Goal: Transaction & Acquisition: Purchase product/service

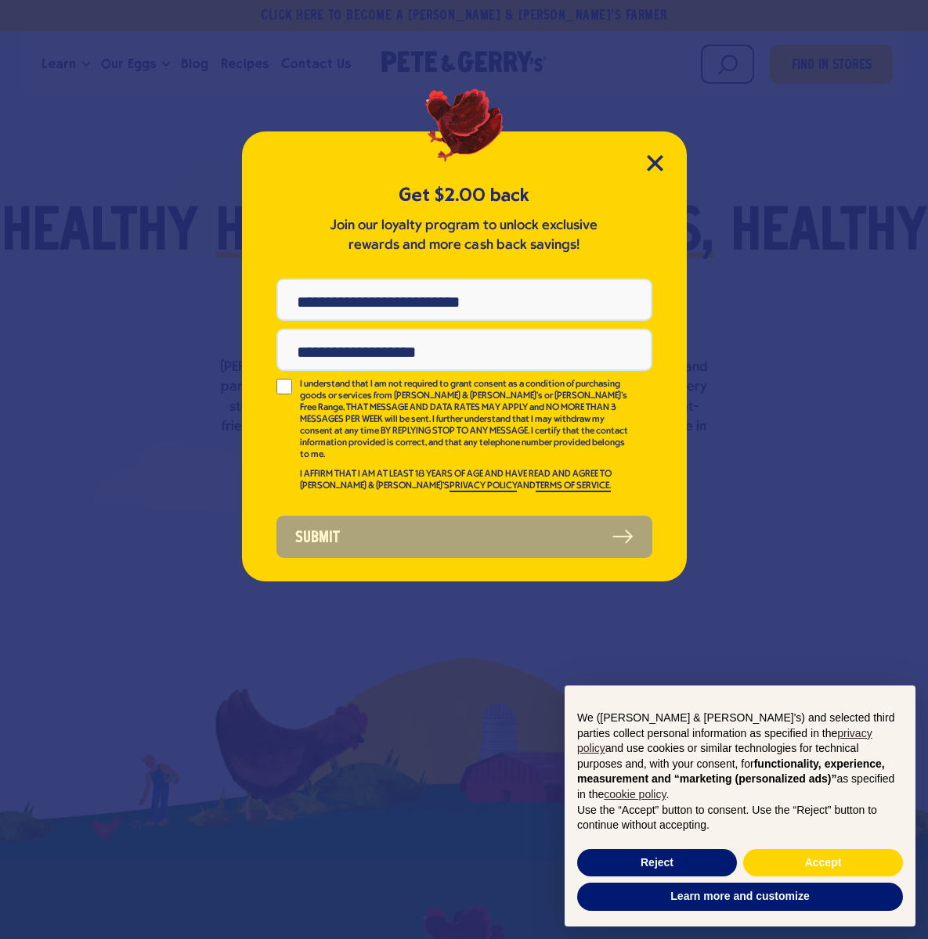
click at [123, 61] on div "Get $2.00 back Join our loyalty program to unlock exclusive rewards and more ca…" at bounding box center [464, 469] width 928 height 939
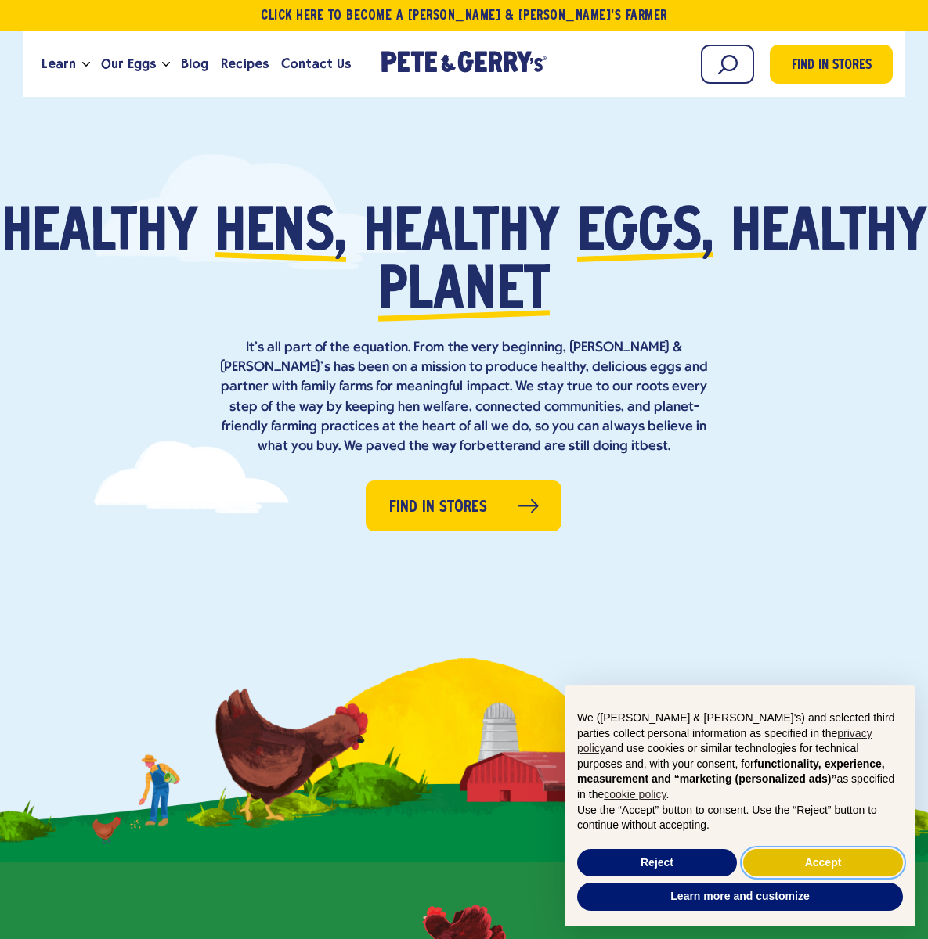
click at [784, 856] on button "Accept" at bounding box center [823, 863] width 160 height 28
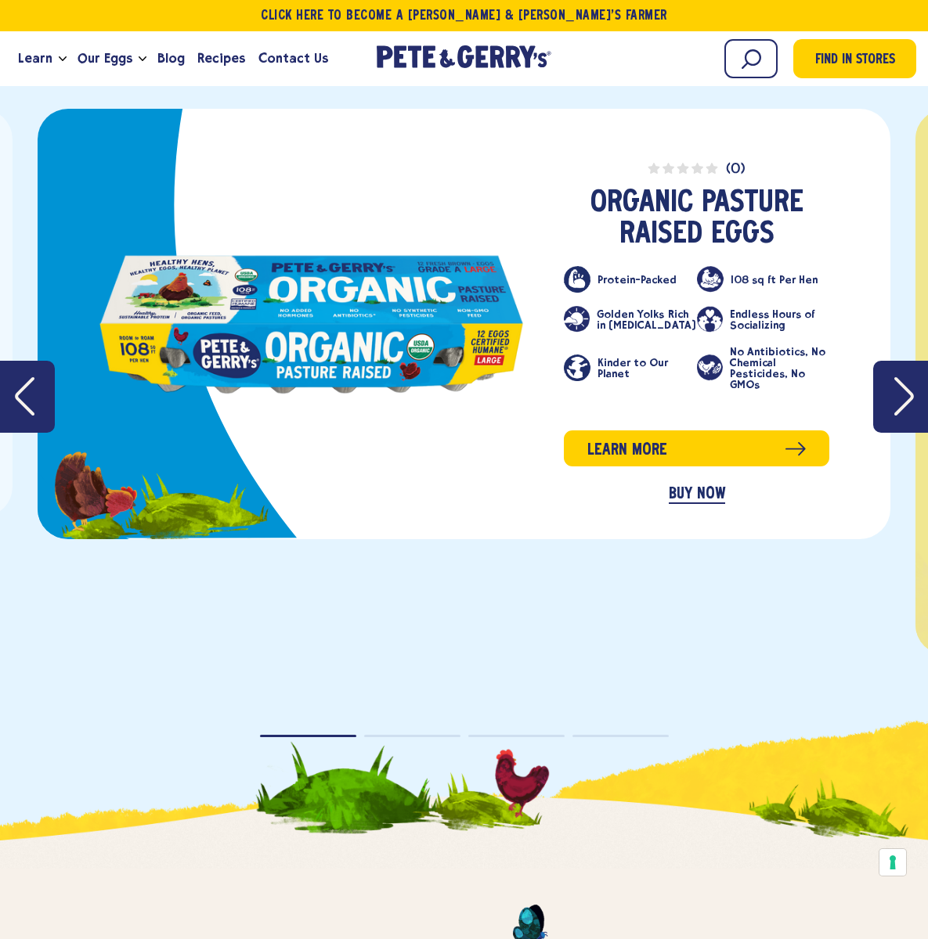
scroll to position [2671, 0]
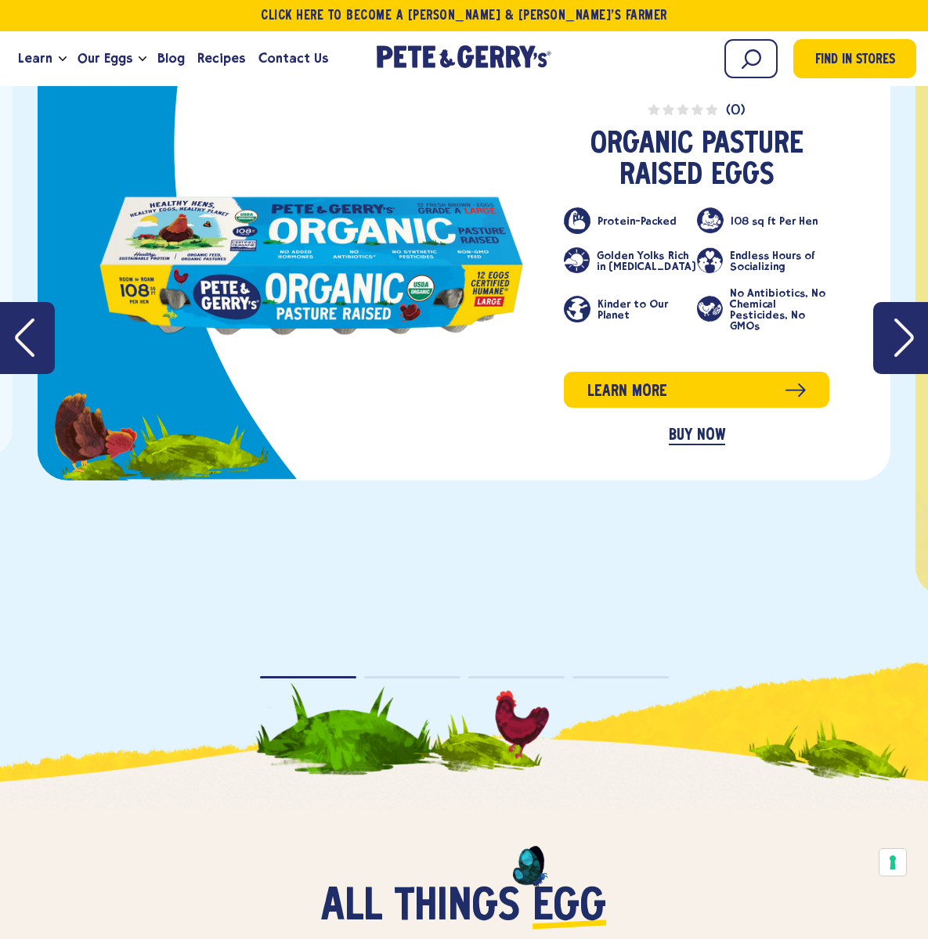
click at [683, 431] on link "BUY NOW" at bounding box center [696, 436] width 56 height 18
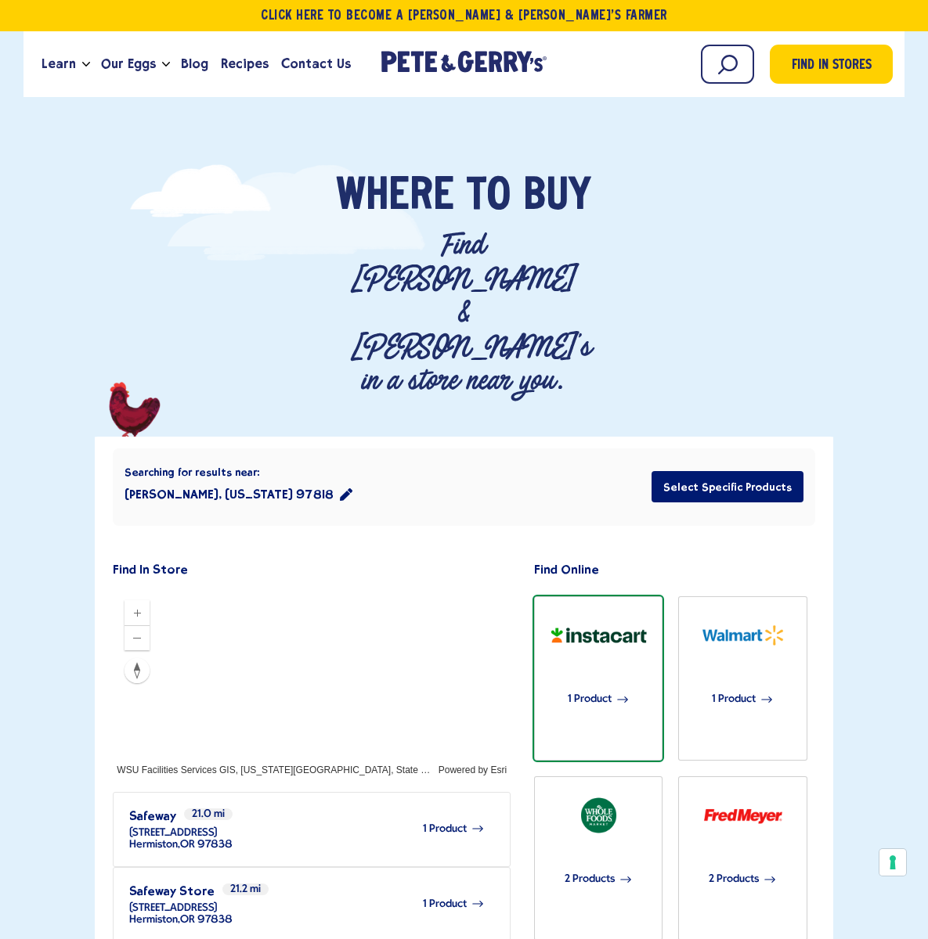
click at [578, 662] on div "1 Product" at bounding box center [598, 699] width 109 height 74
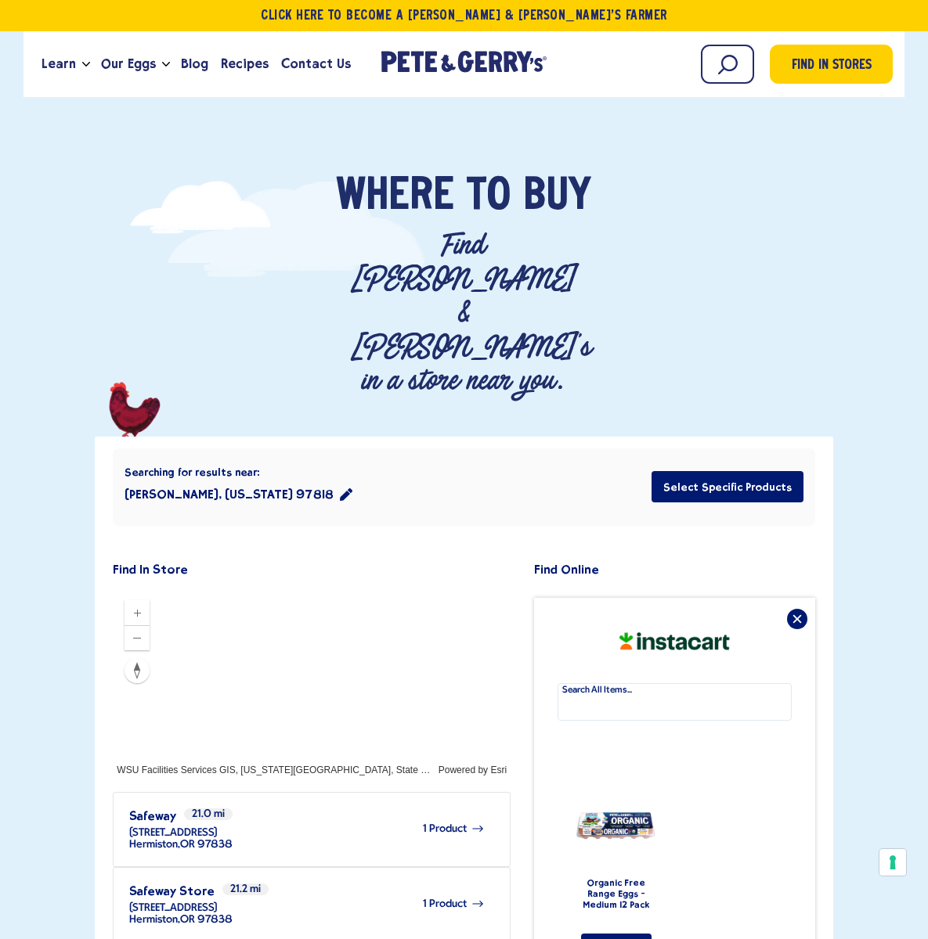
click at [784, 856] on ul "Organic Free Range Eggs - Medium 12 Pack Shop Now" at bounding box center [674, 870] width 234 height 205
click at [156, 67] on link "Our Eggs" at bounding box center [128, 64] width 67 height 42
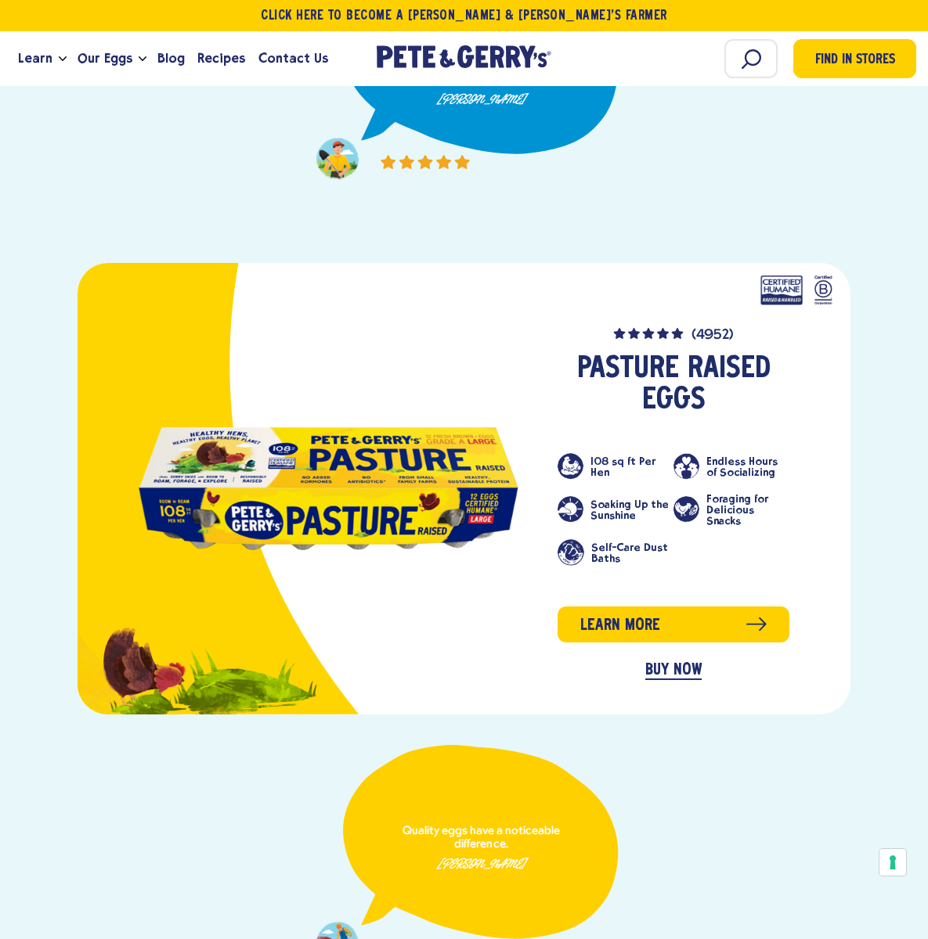
scroll to position [1409, 0]
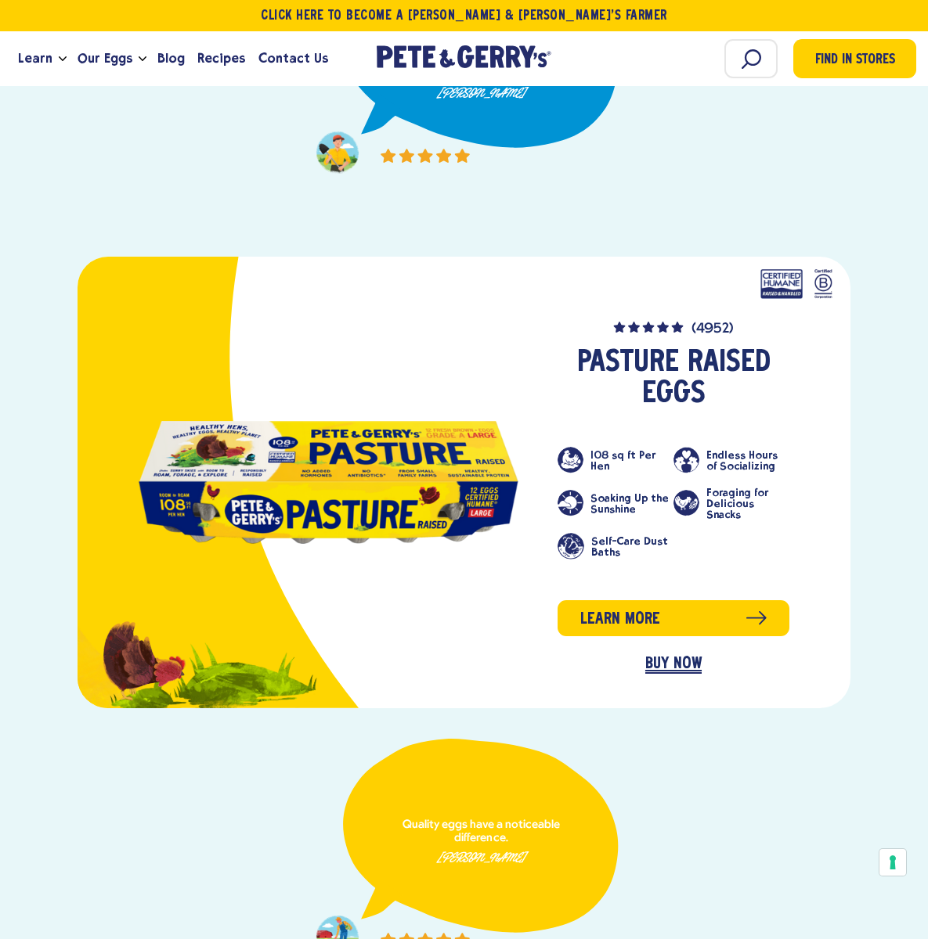
click at [652, 656] on link "BUY NOW" at bounding box center [673, 665] width 56 height 18
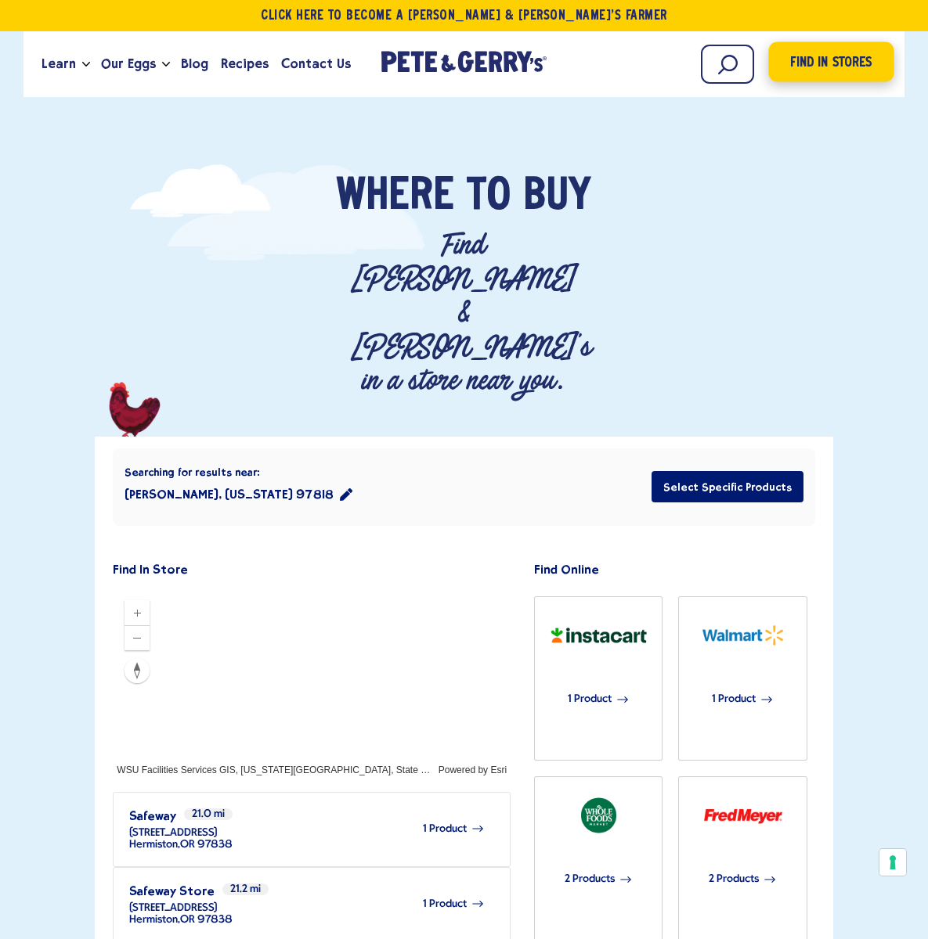
click at [769, 58] on link "Find in Stores" at bounding box center [831, 62] width 125 height 40
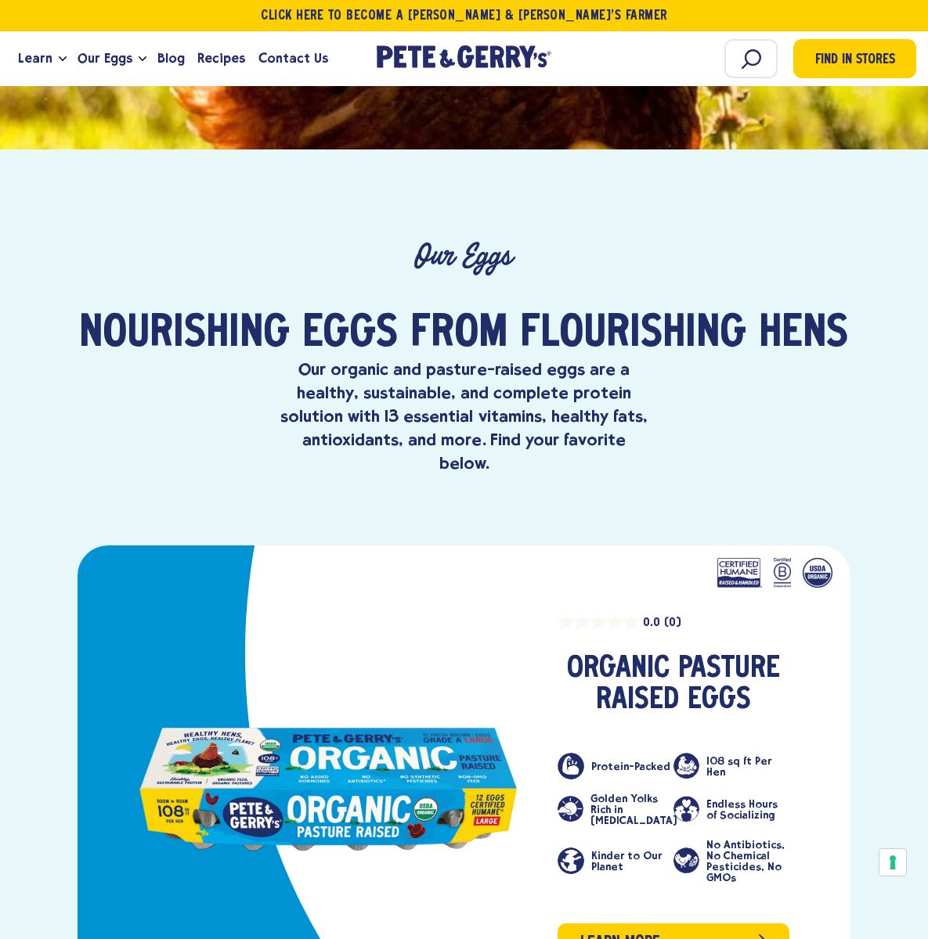
scroll to position [939, 0]
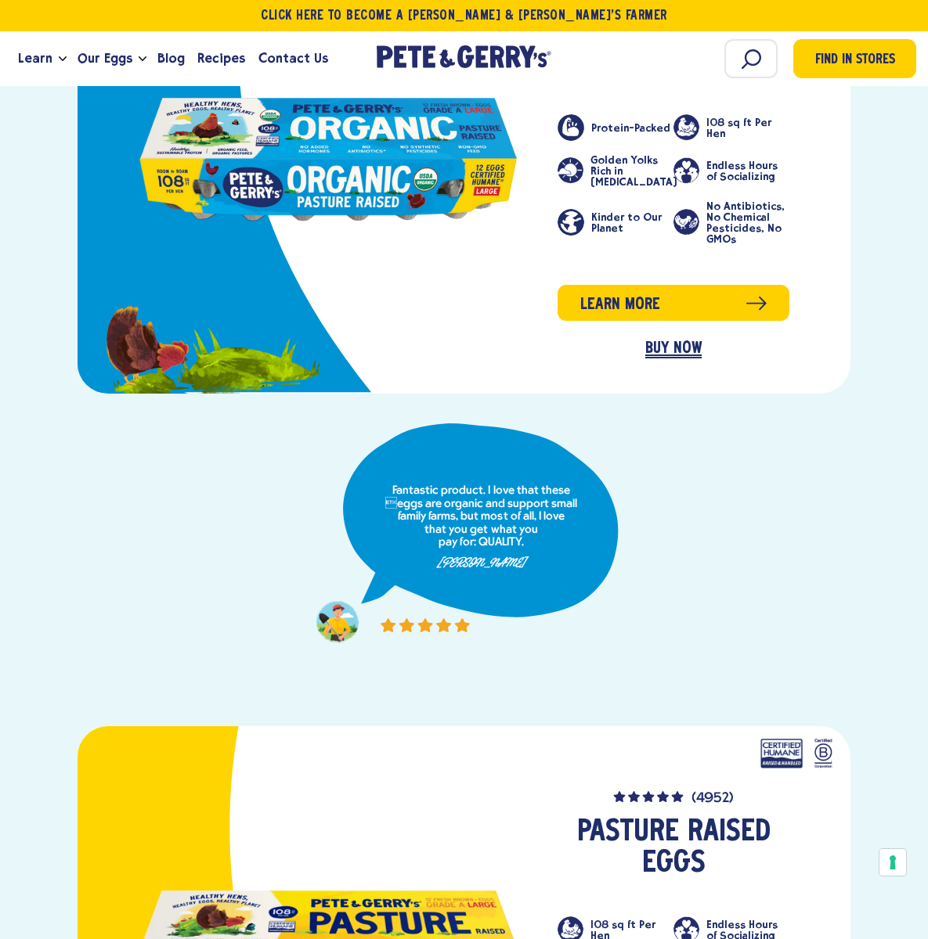
click at [646, 340] on link "BUY NOW" at bounding box center [673, 349] width 56 height 18
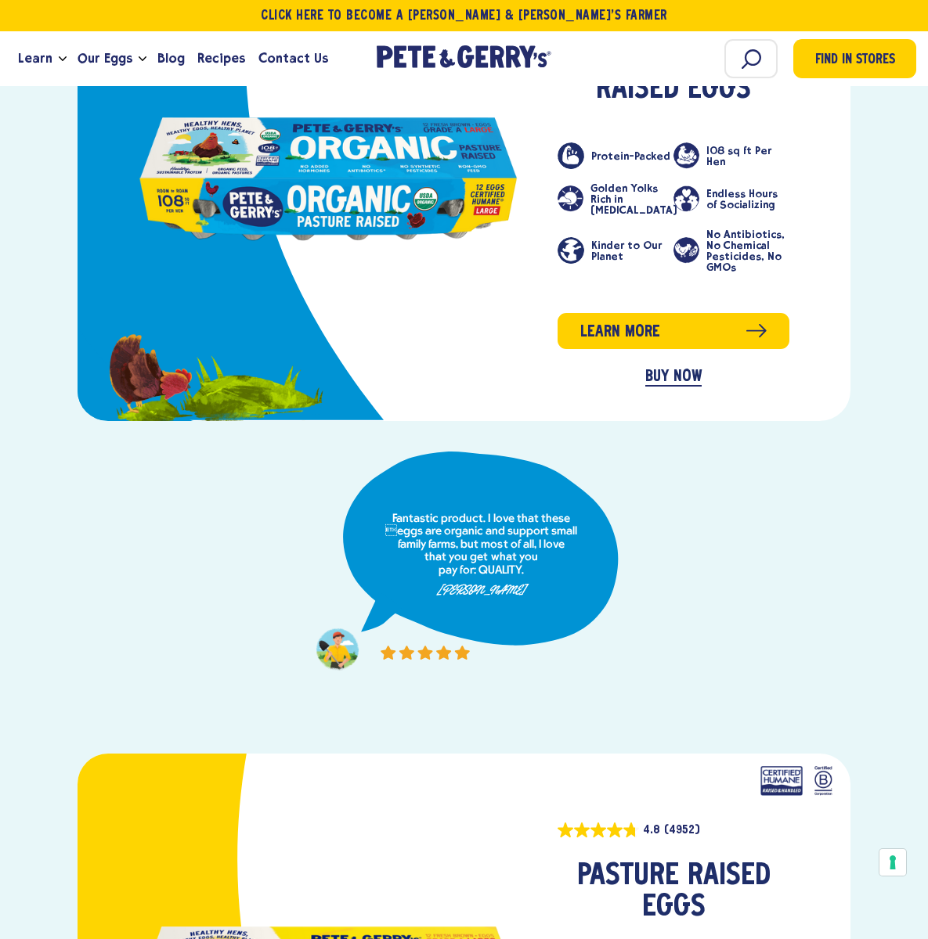
scroll to position [939, 0]
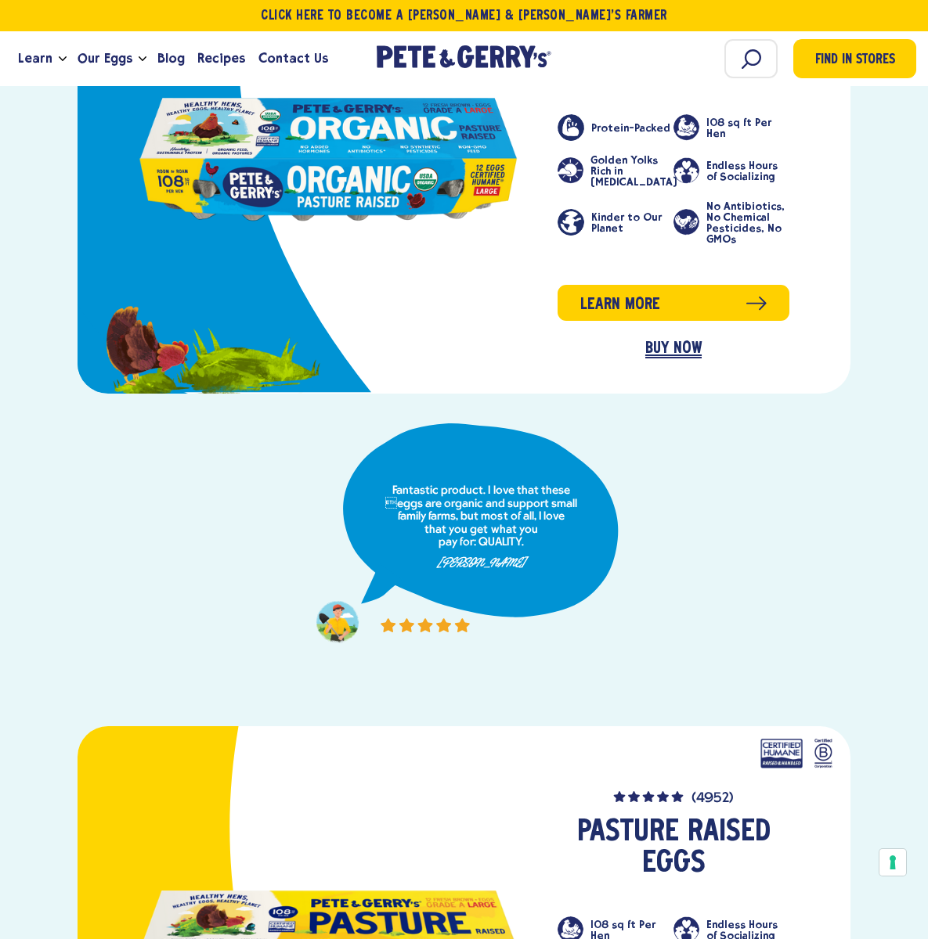
click at [646, 340] on link "BUY NOW" at bounding box center [673, 349] width 56 height 18
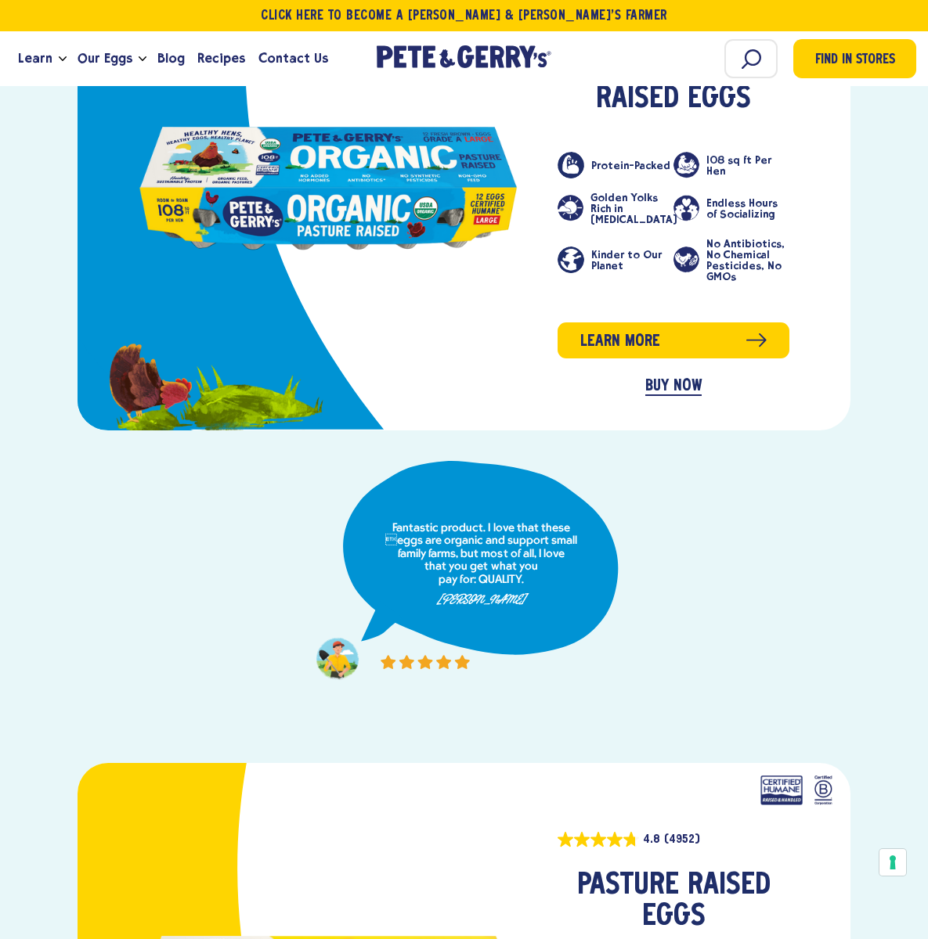
scroll to position [939, 0]
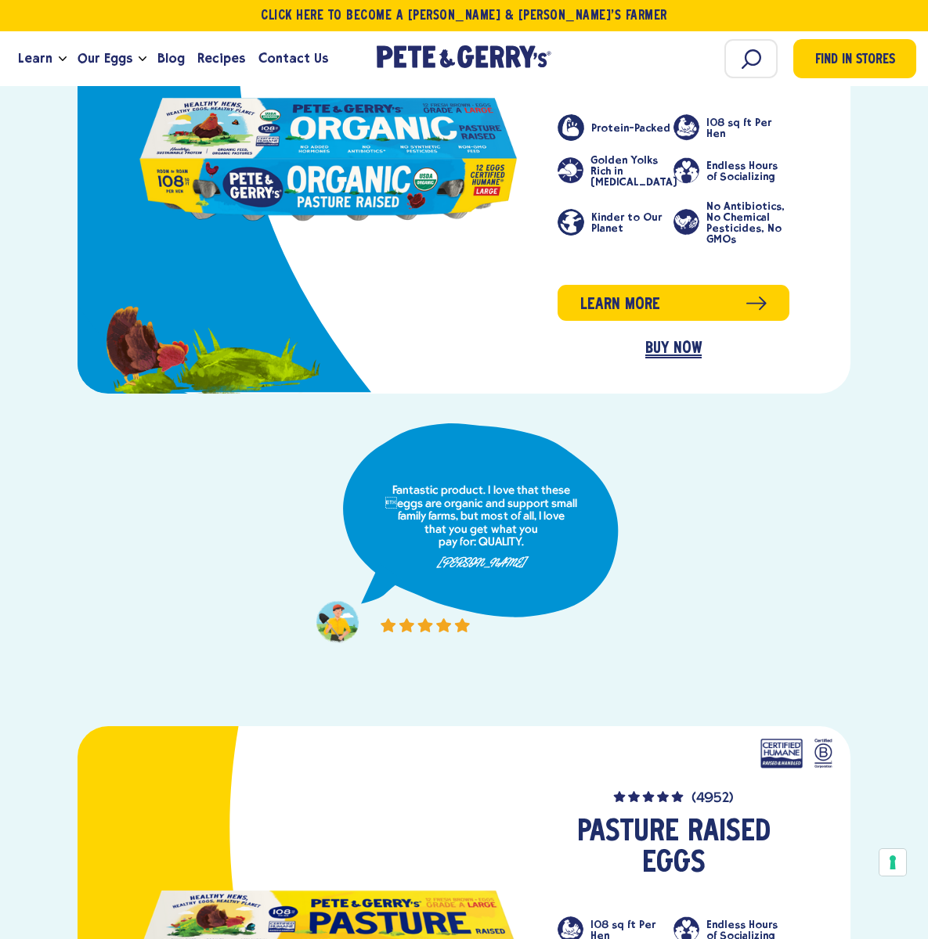
click at [646, 340] on link "BUY NOW" at bounding box center [673, 349] width 56 height 18
